Goal: Find specific page/section: Find specific page/section

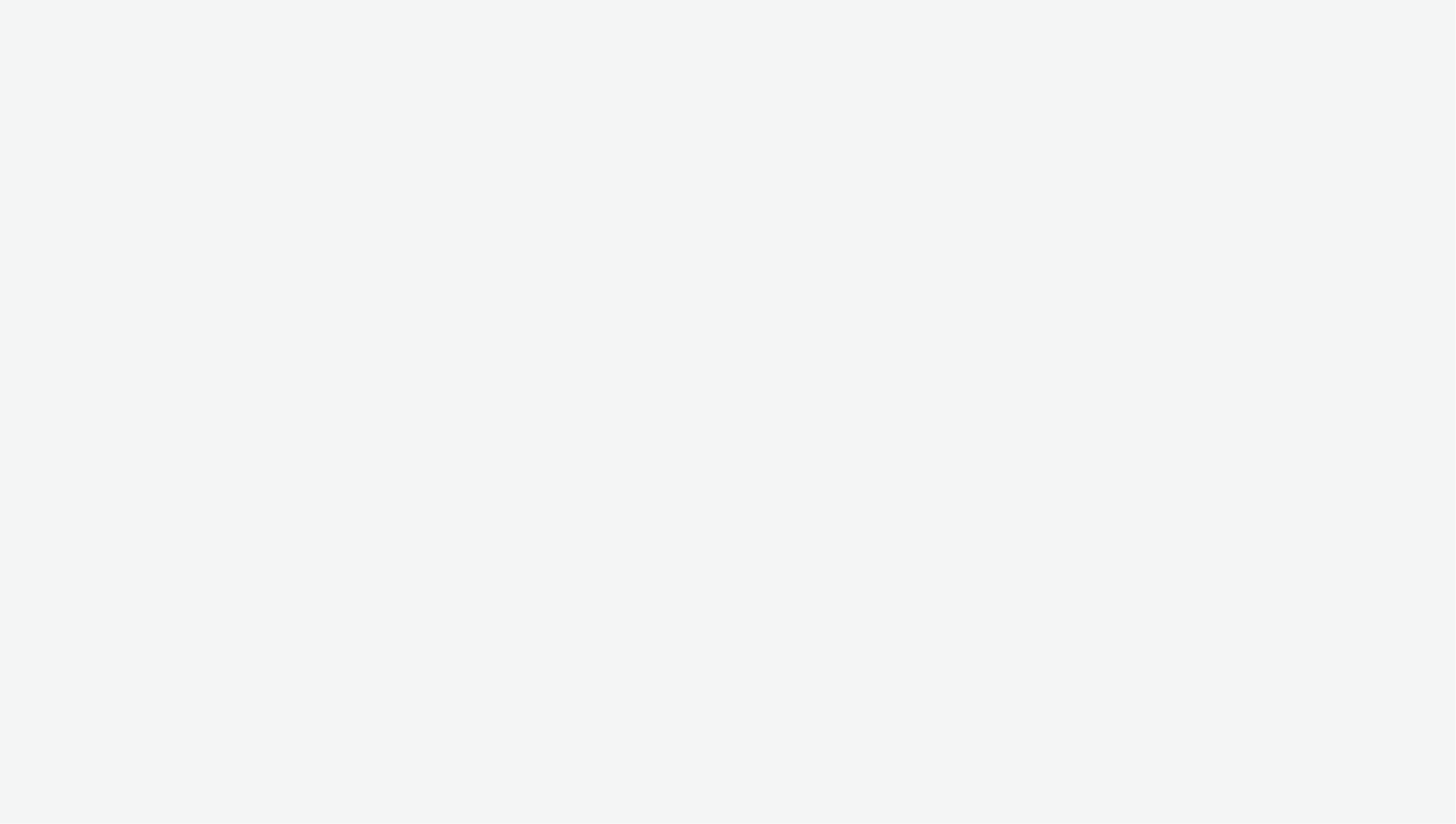
select select "ac009755-aa48-4799-8050-7a339a378eb8"
select select "a1f58486-1528-4f8c-8610-e1cdd7553bc1"
select select "ac009755-aa48-4799-8050-7a339a378eb8"
select select "a1f58486-1528-4f8c-8610-e1cdd7553bc1"
select select "ac009755-aa48-4799-8050-7a339a378eb8"
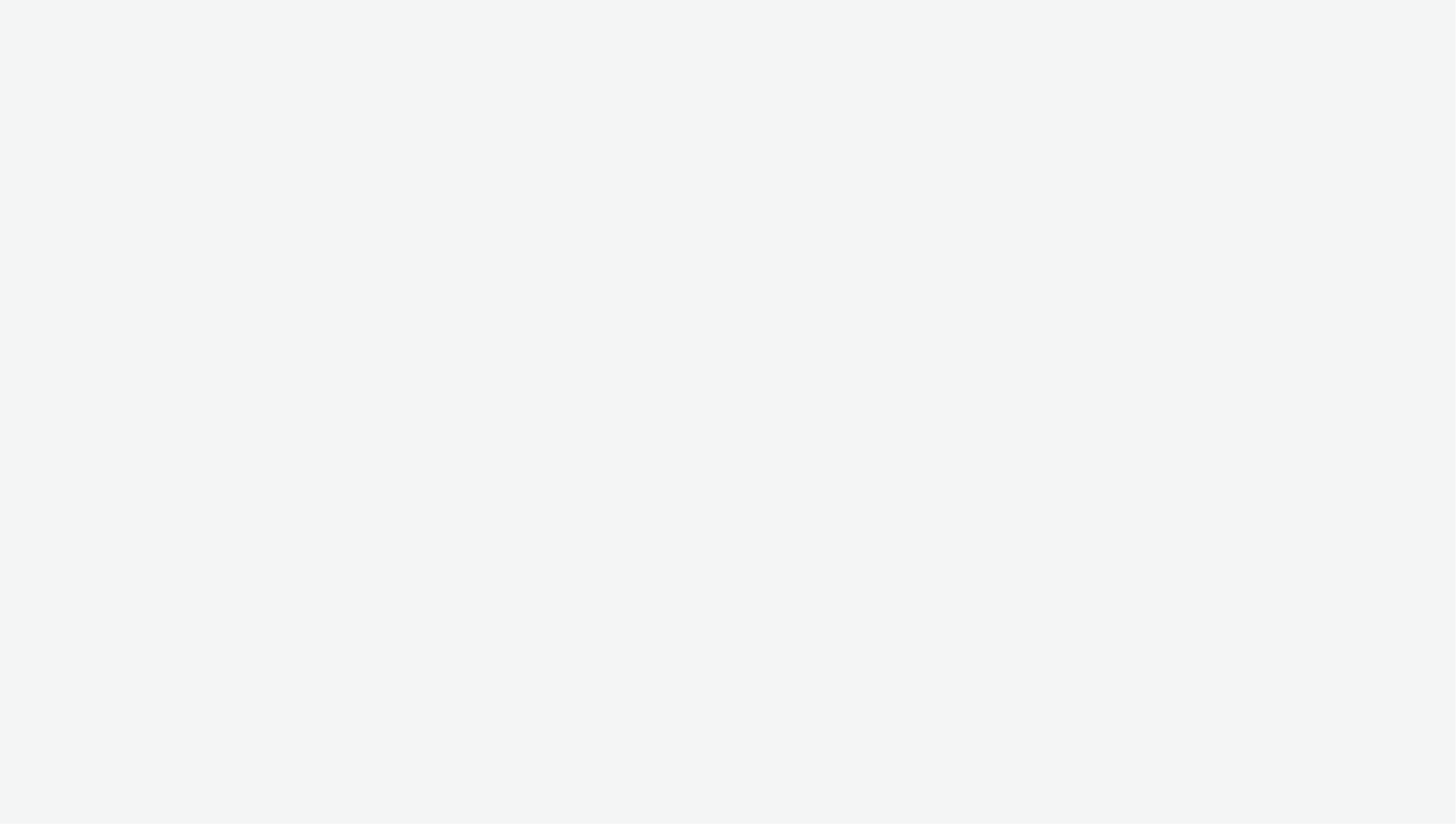
select select "a1f58486-1528-4f8c-8610-e1cdd7553bc1"
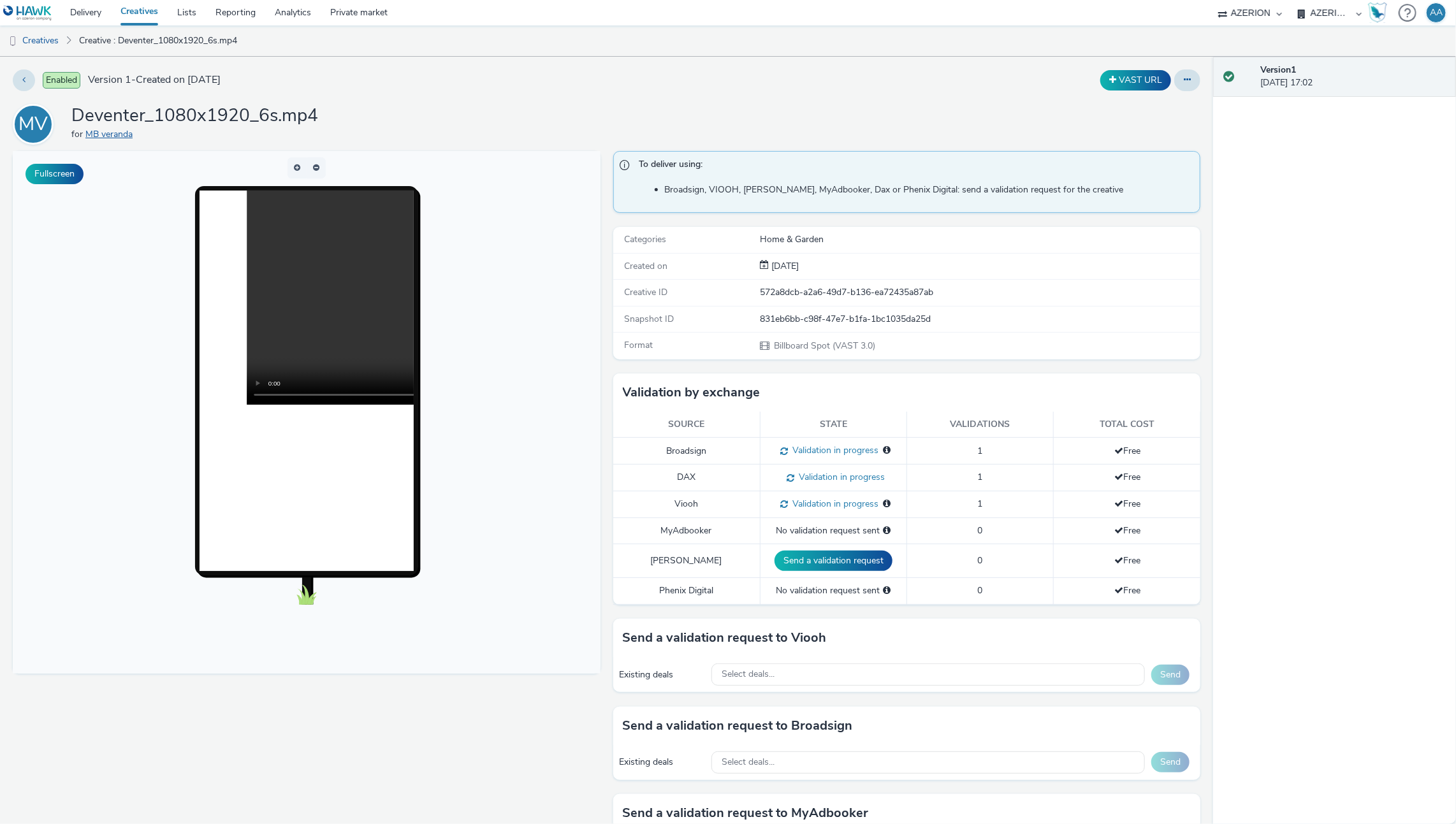
click at [110, 132] on link "MB veranda" at bounding box center [111, 134] width 52 height 12
